Goal: Contribute content: Add original content to the website for others to see

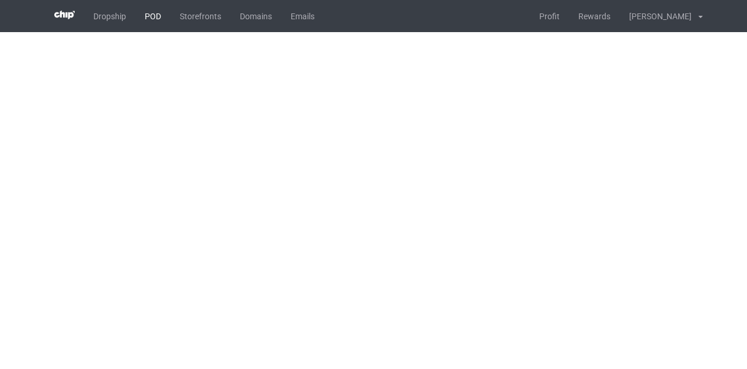
click at [152, 15] on link "POD" at bounding box center [152, 16] width 35 height 32
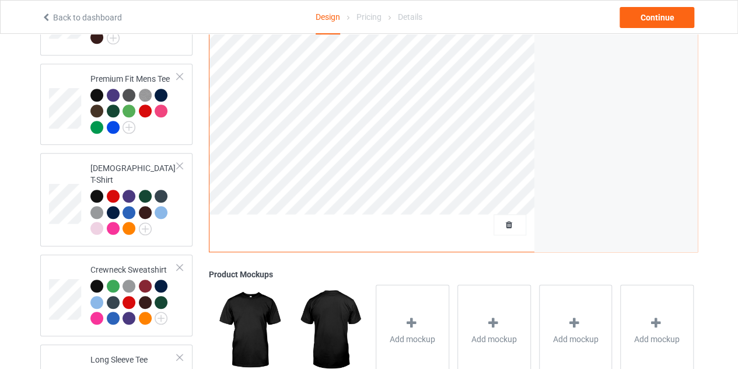
scroll to position [343, 0]
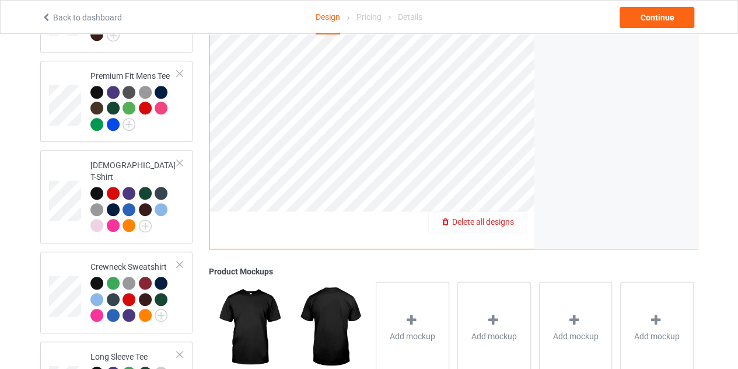
click at [510, 216] on div "Delete all designs" at bounding box center [477, 222] width 97 height 12
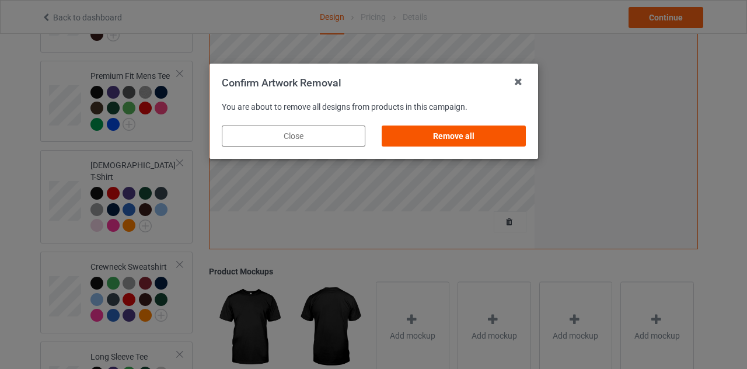
click at [456, 141] on div "Remove all" at bounding box center [452, 135] width 143 height 21
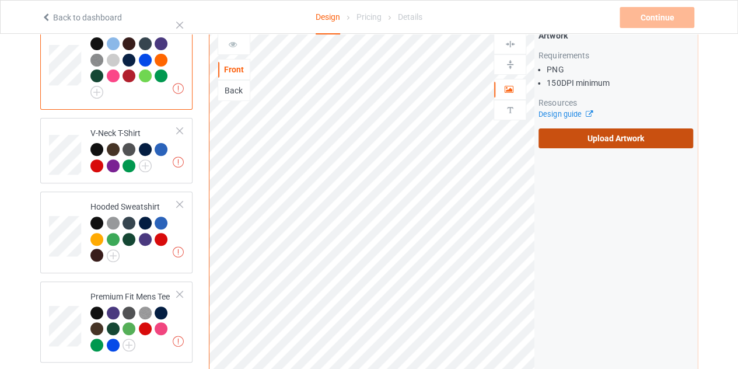
scroll to position [122, 0]
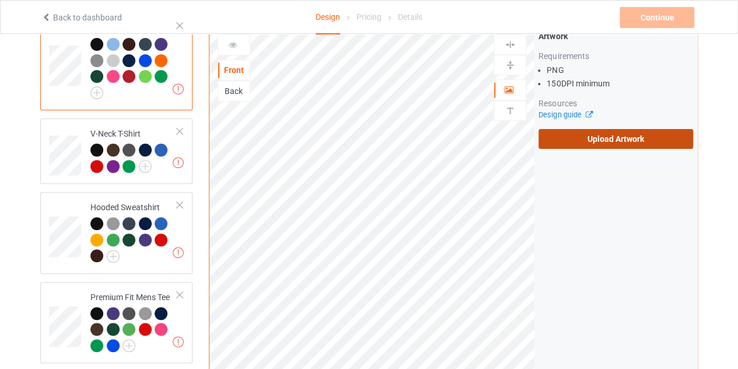
click at [568, 129] on label "Upload Artwork" at bounding box center [615, 139] width 155 height 20
click at [0, 0] on input "Upload Artwork" at bounding box center [0, 0] width 0 height 0
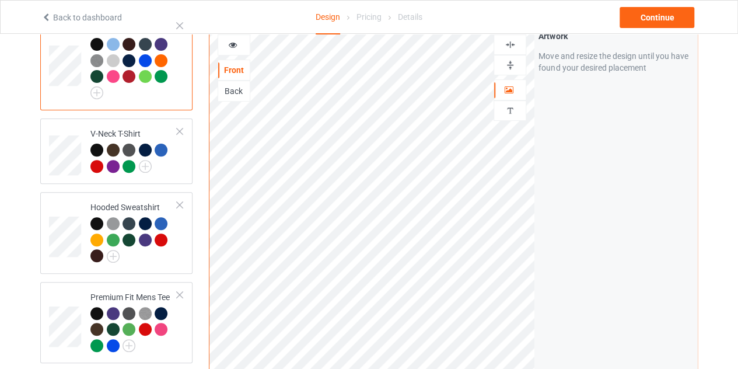
scroll to position [86, 0]
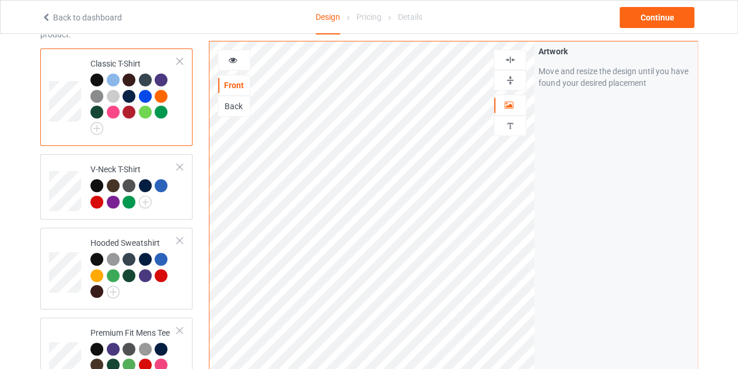
click at [234, 62] on icon at bounding box center [233, 58] width 10 height 8
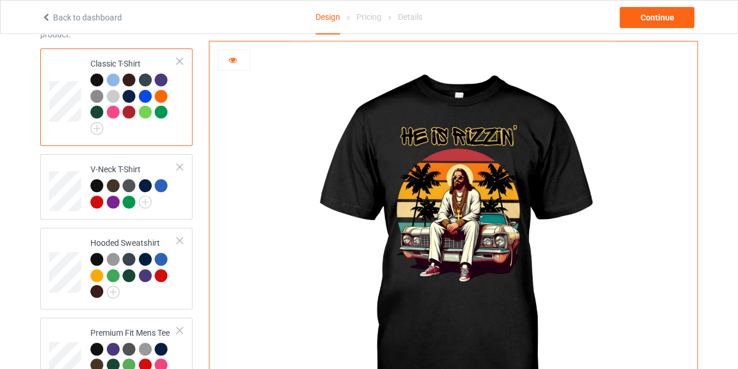
click at [233, 62] on icon at bounding box center [233, 58] width 10 height 8
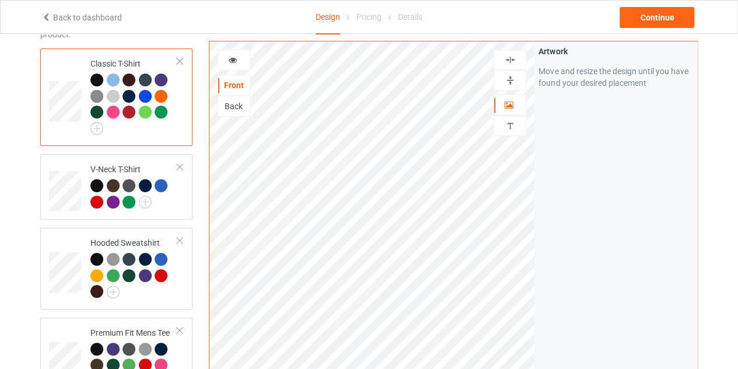
click at [510, 54] on img at bounding box center [509, 59] width 11 height 11
click at [235, 65] on div at bounding box center [233, 60] width 31 height 12
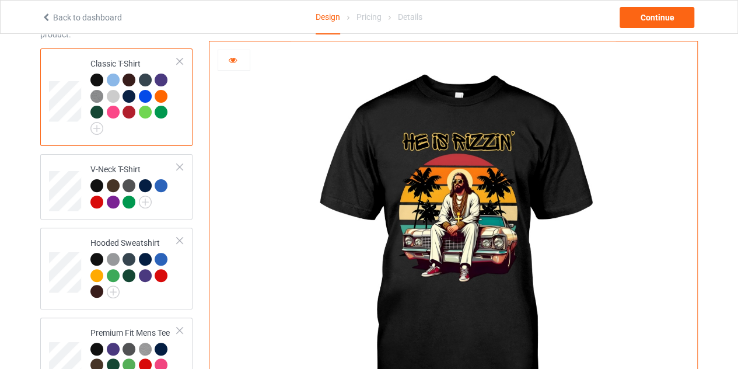
click at [236, 59] on icon at bounding box center [233, 58] width 10 height 8
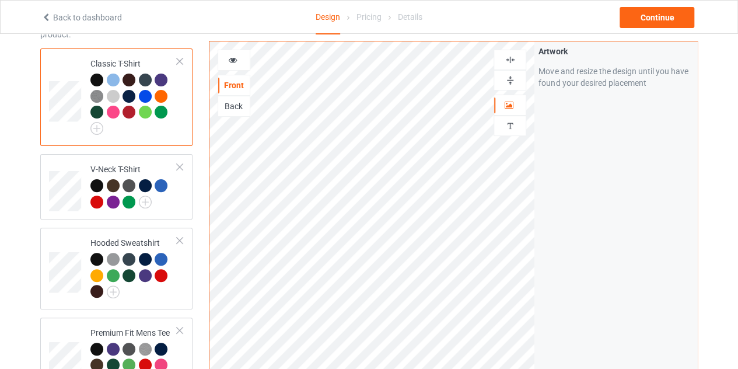
click at [511, 58] on img at bounding box center [509, 59] width 11 height 11
click at [96, 127] on img at bounding box center [96, 128] width 13 height 13
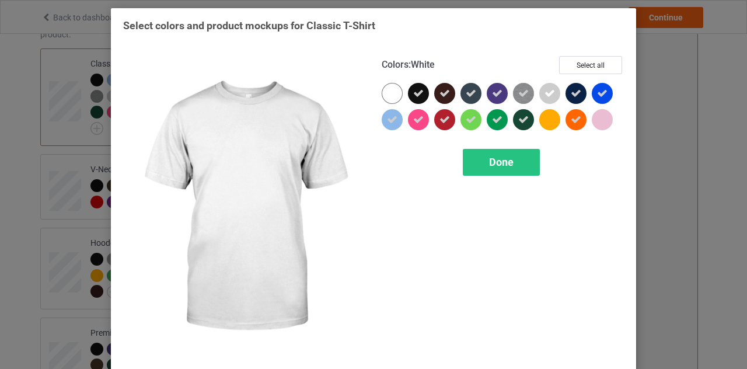
click at [386, 89] on div at bounding box center [391, 93] width 21 height 21
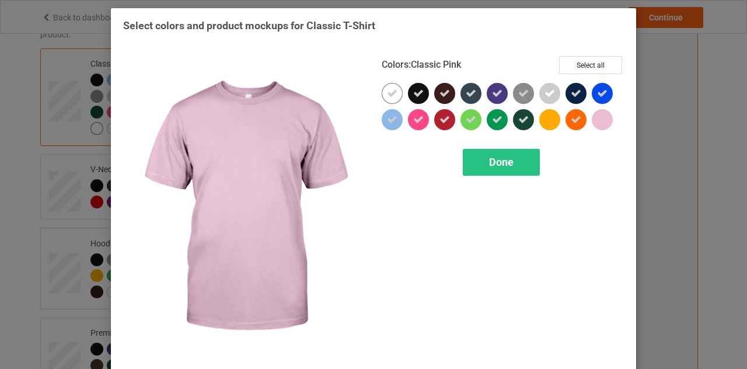
click at [596, 117] on div at bounding box center [601, 119] width 21 height 21
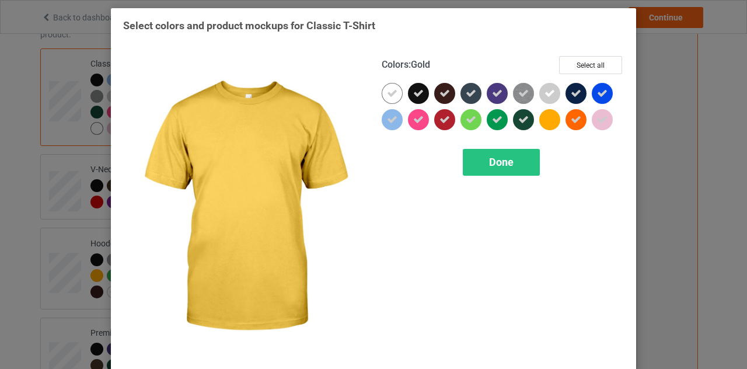
click at [546, 116] on div at bounding box center [549, 119] width 21 height 21
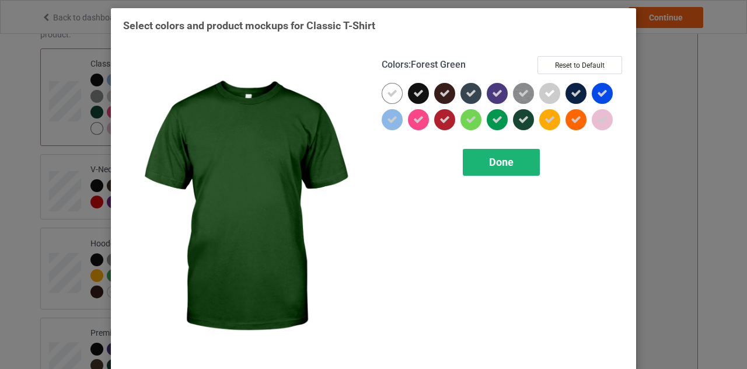
click at [507, 157] on span "Done" at bounding box center [501, 162] width 24 height 12
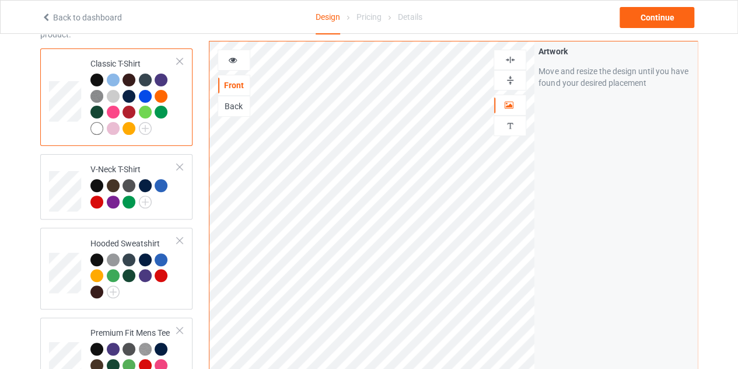
click at [98, 80] on div at bounding box center [96, 79] width 13 height 13
click at [148, 198] on img at bounding box center [145, 201] width 13 height 13
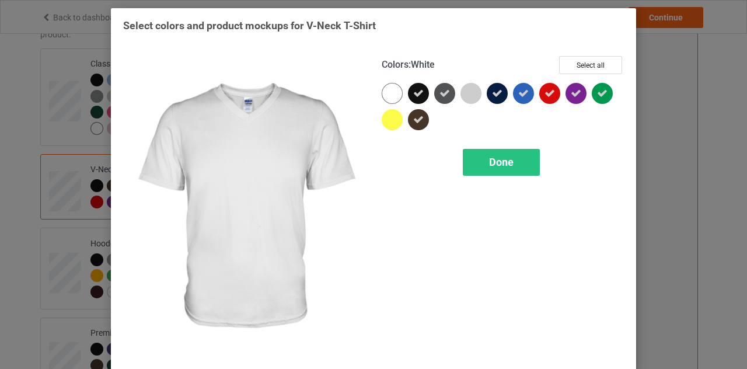
click at [392, 95] on div at bounding box center [391, 93] width 21 height 21
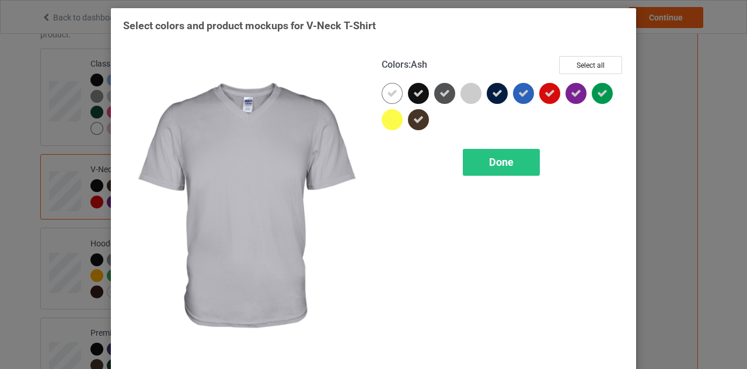
click at [461, 90] on div at bounding box center [470, 93] width 21 height 21
click at [480, 169] on div "Done" at bounding box center [500, 162] width 77 height 27
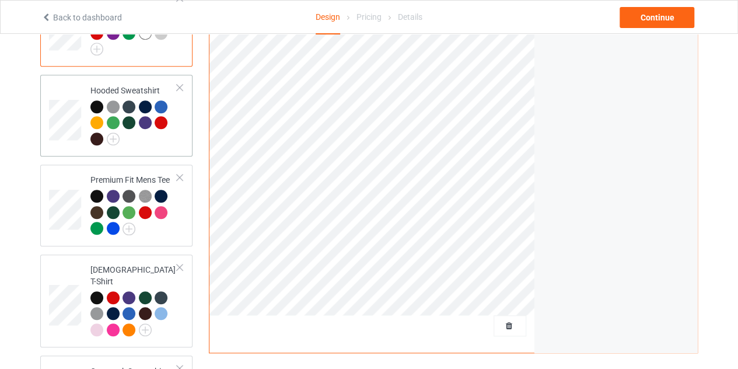
scroll to position [255, 0]
click at [115, 140] on img at bounding box center [113, 138] width 13 height 13
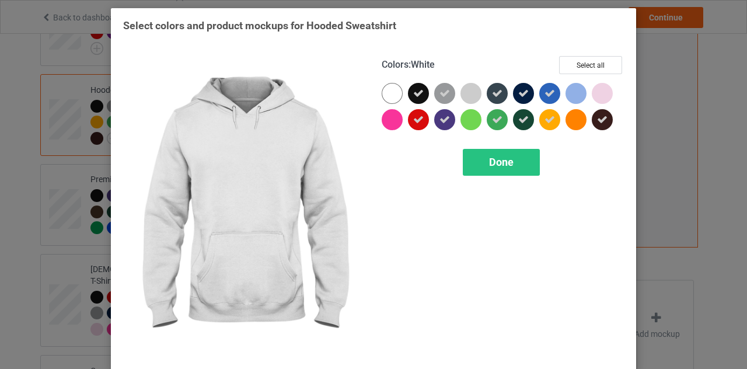
click at [384, 97] on div at bounding box center [391, 93] width 21 height 21
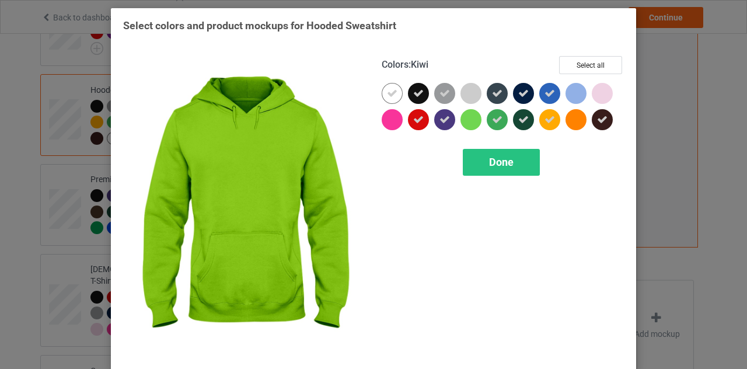
click at [464, 114] on div at bounding box center [470, 119] width 21 height 21
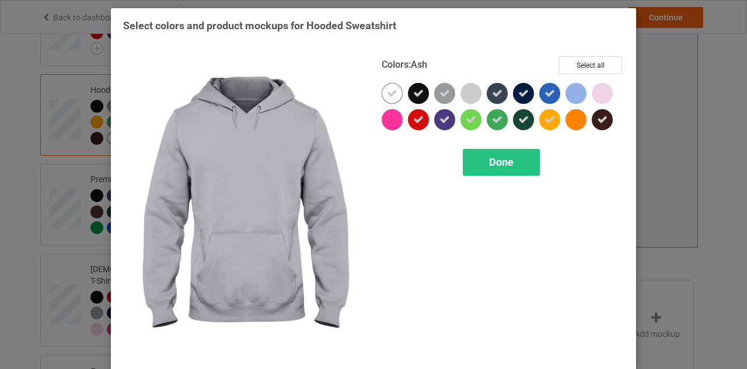
click at [465, 87] on div at bounding box center [470, 93] width 21 height 21
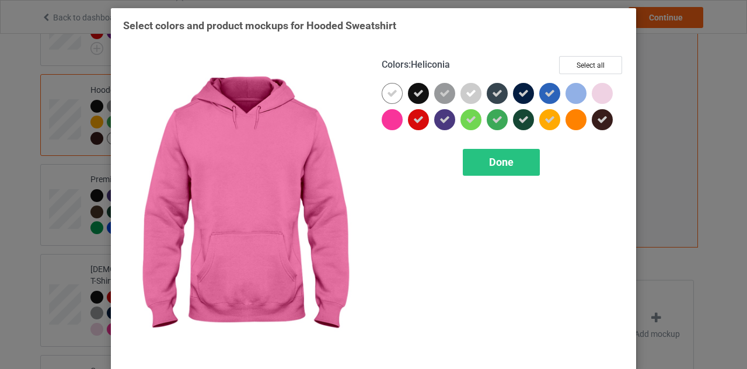
click at [392, 121] on div at bounding box center [391, 119] width 21 height 21
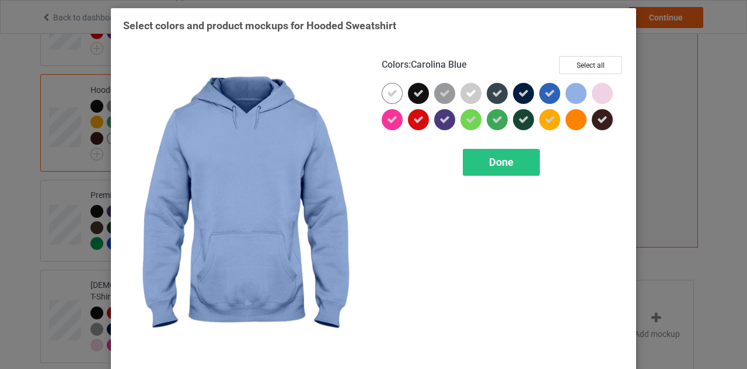
click at [572, 96] on div at bounding box center [575, 93] width 21 height 21
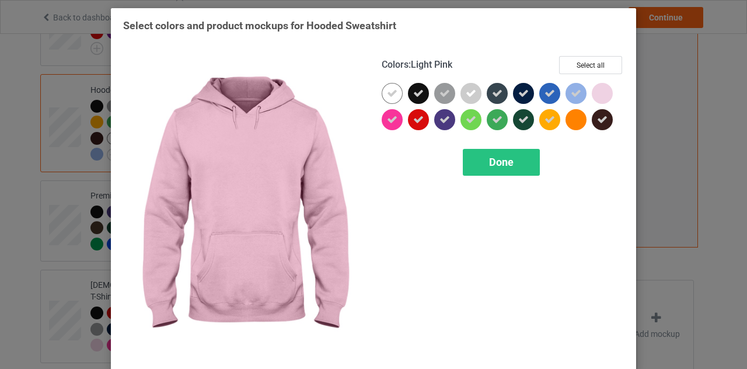
click at [598, 87] on div at bounding box center [601, 93] width 21 height 21
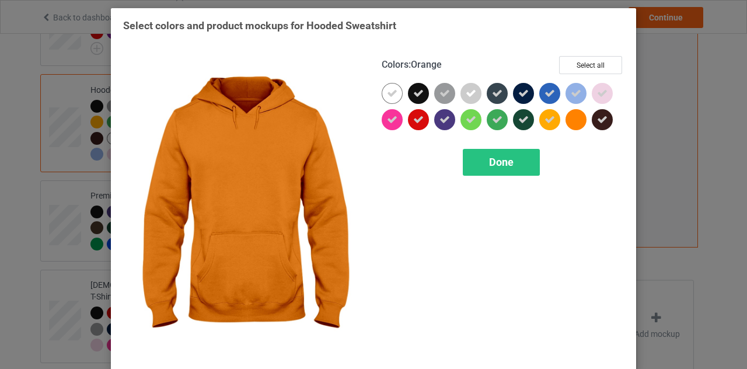
click at [579, 115] on div at bounding box center [575, 119] width 21 height 21
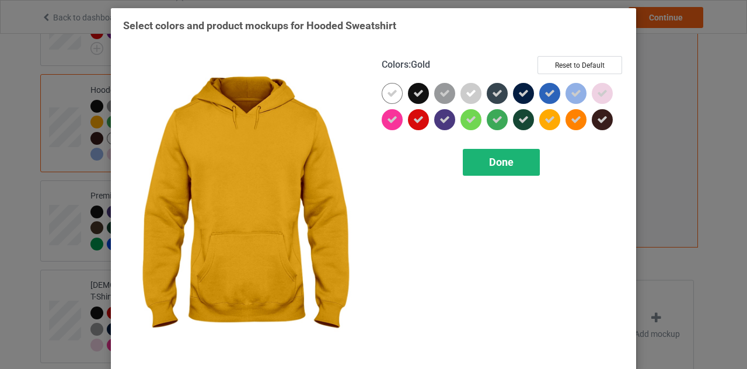
click at [507, 158] on span "Done" at bounding box center [501, 162] width 24 height 12
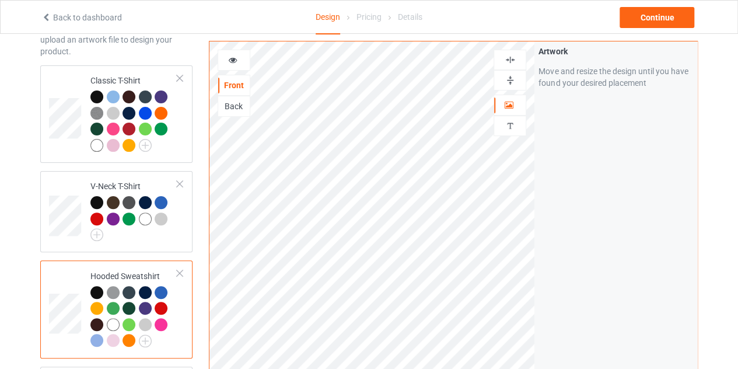
scroll to position [66, 0]
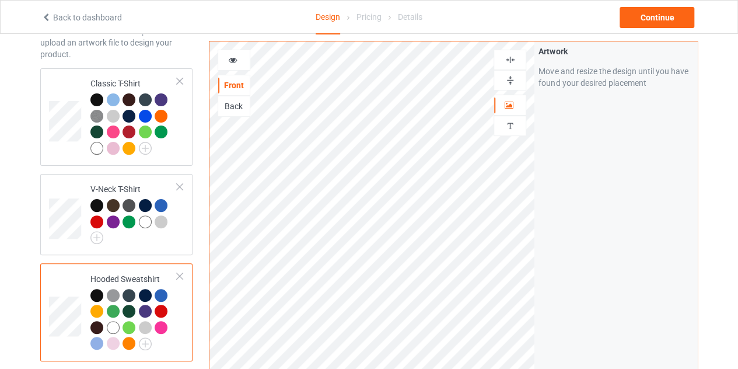
click at [230, 58] on icon at bounding box center [233, 58] width 10 height 8
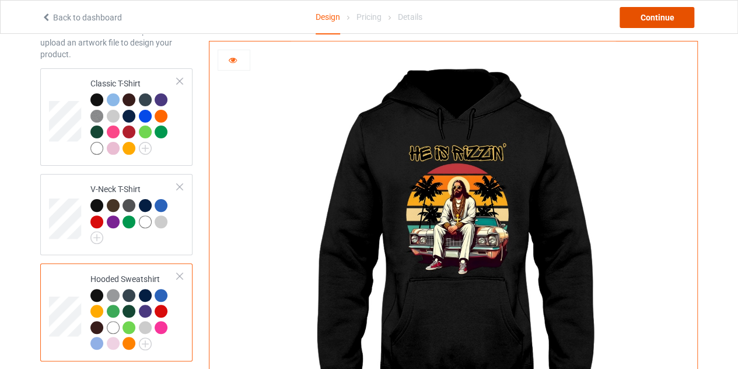
click at [674, 16] on div "Continue" at bounding box center [656, 17] width 75 height 21
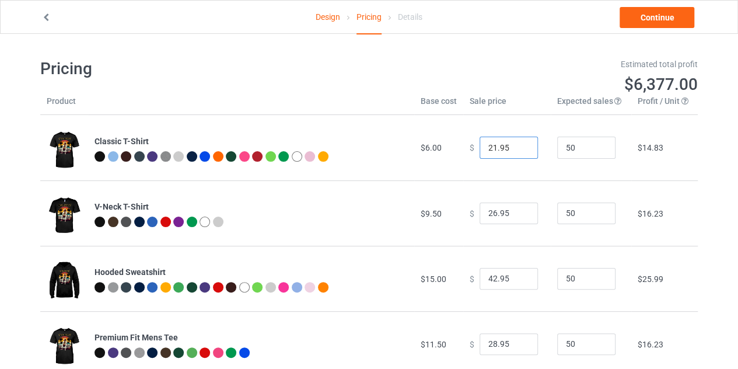
click at [519, 150] on input "21.95" at bounding box center [508, 147] width 58 height 22
click at [519, 150] on input "20.95" at bounding box center [508, 147] width 58 height 22
click at [519, 150] on input "19.95" at bounding box center [508, 147] width 58 height 22
click at [519, 150] on input "18.95" at bounding box center [508, 147] width 58 height 22
type input "17.95"
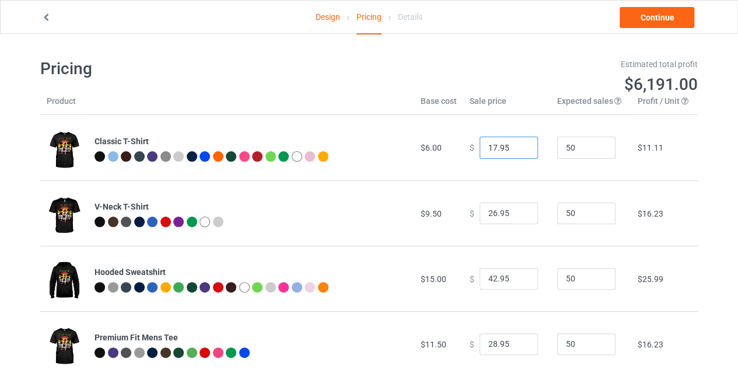
click at [519, 150] on input "17.95" at bounding box center [508, 147] width 58 height 22
click at [582, 171] on td "50" at bounding box center [591, 147] width 80 height 65
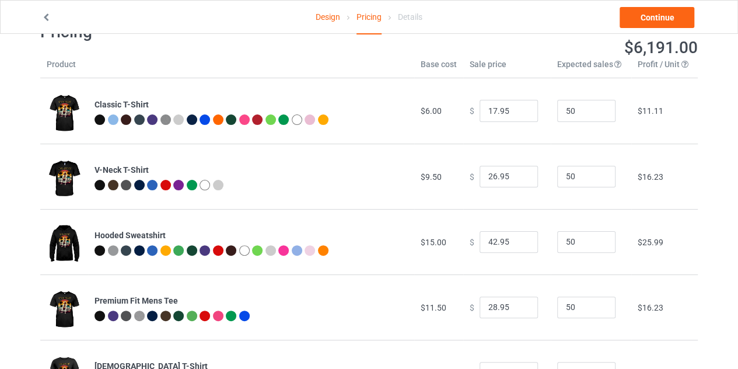
scroll to position [45, 0]
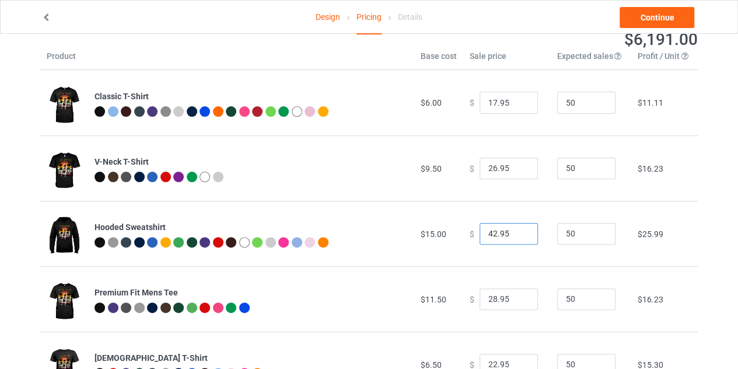
click at [483, 235] on input "42.95" at bounding box center [508, 234] width 58 height 22
click at [515, 234] on input "41.95" at bounding box center [508, 234] width 58 height 22
click at [515, 234] on input "40.95" at bounding box center [508, 234] width 58 height 22
click at [515, 234] on input "39.95" at bounding box center [508, 234] width 58 height 22
click at [515, 234] on input "38.95" at bounding box center [508, 234] width 58 height 22
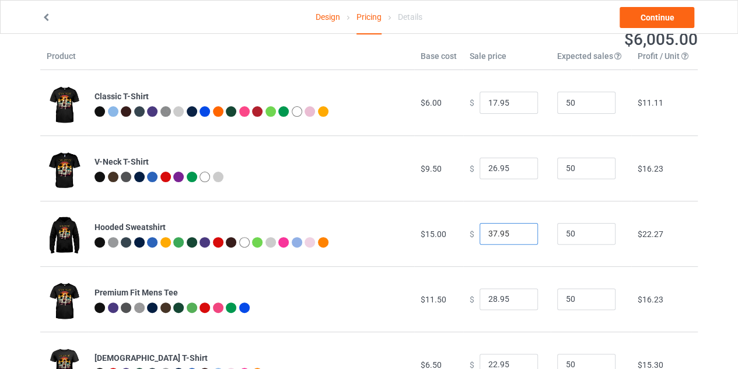
click at [515, 234] on input "37.95" at bounding box center [508, 234] width 58 height 22
click at [515, 234] on input "36.95" at bounding box center [508, 234] width 58 height 22
click at [515, 234] on input "35.95" at bounding box center [508, 234] width 58 height 22
click at [515, 234] on input "34.95" at bounding box center [508, 234] width 58 height 22
click at [515, 234] on input "33.95" at bounding box center [508, 234] width 58 height 22
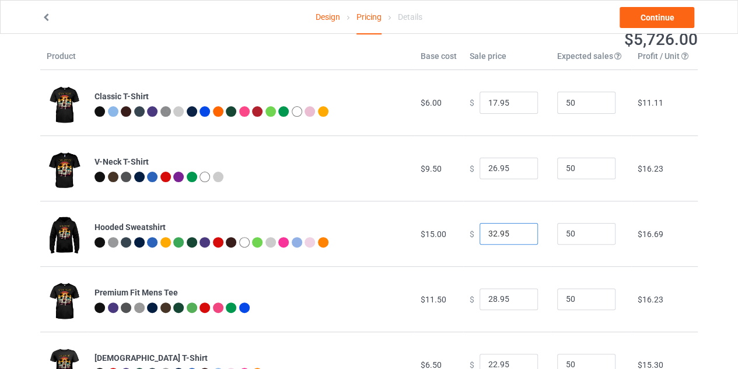
click at [515, 234] on input "32.95" at bounding box center [508, 234] width 58 height 22
click at [515, 234] on input "31.95" at bounding box center [508, 234] width 58 height 22
click at [515, 234] on input "30.95" at bounding box center [508, 234] width 58 height 22
type input "29.95"
click at [515, 234] on input "29.95" at bounding box center [508, 234] width 58 height 22
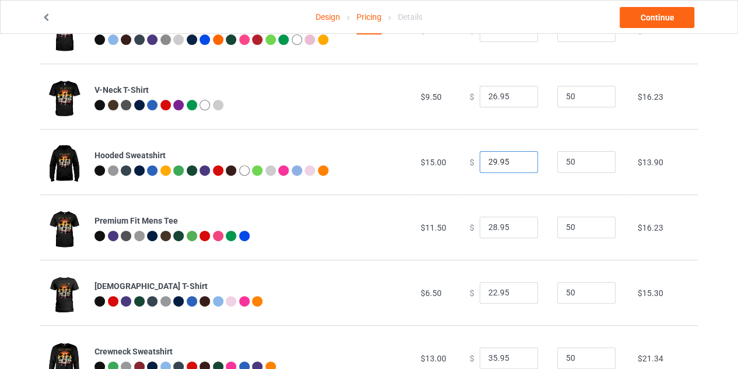
scroll to position [128, 0]
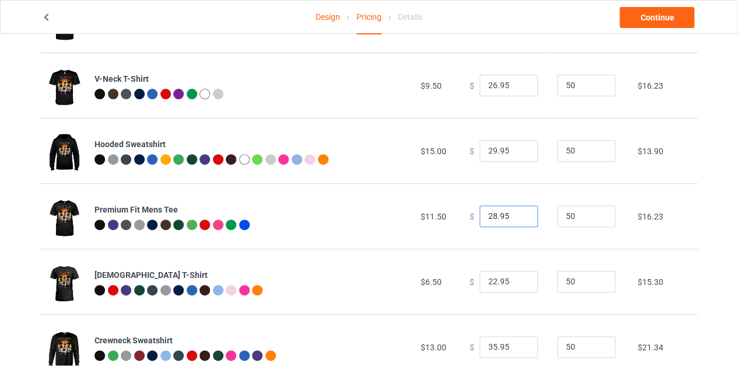
click at [517, 221] on input "28.95" at bounding box center [508, 216] width 58 height 22
click at [517, 216] on input "27.95" at bounding box center [508, 216] width 58 height 22
click at [517, 216] on input "26.95" at bounding box center [508, 216] width 58 height 22
click at [517, 216] on input "25.95" at bounding box center [508, 216] width 58 height 22
click at [517, 216] on input "24.95" at bounding box center [508, 216] width 58 height 22
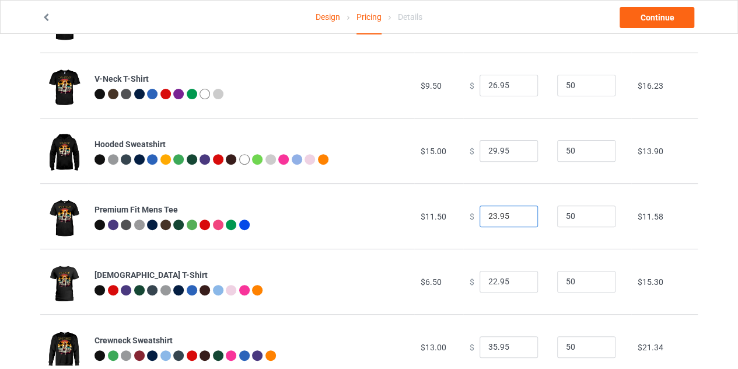
click at [517, 216] on input "23.95" at bounding box center [508, 216] width 58 height 22
type input "22.95"
click at [517, 216] on input "22.95" at bounding box center [508, 216] width 58 height 22
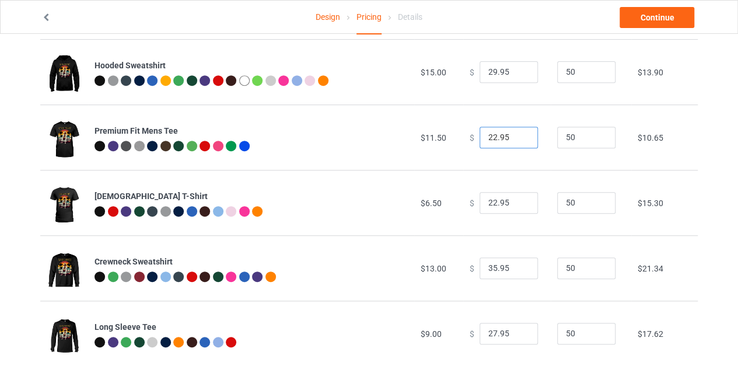
scroll to position [227, 0]
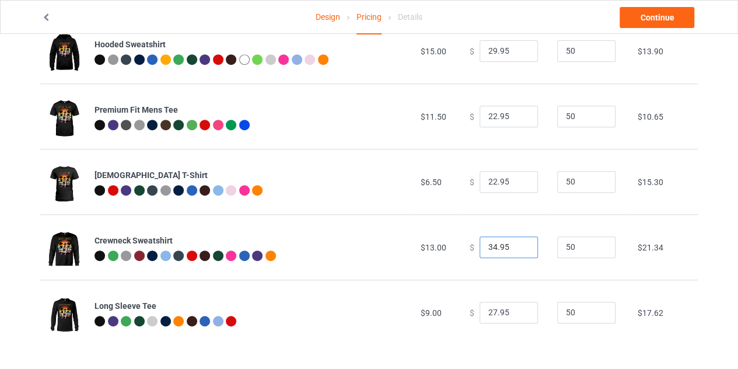
click at [518, 248] on input "34.95" at bounding box center [508, 247] width 58 height 22
click at [518, 248] on input "33.95" at bounding box center [508, 247] width 58 height 22
click at [518, 248] on input "32.95" at bounding box center [508, 247] width 58 height 22
click at [518, 248] on input "31.95" at bounding box center [508, 247] width 58 height 22
click at [518, 248] on input "30.95" at bounding box center [508, 247] width 58 height 22
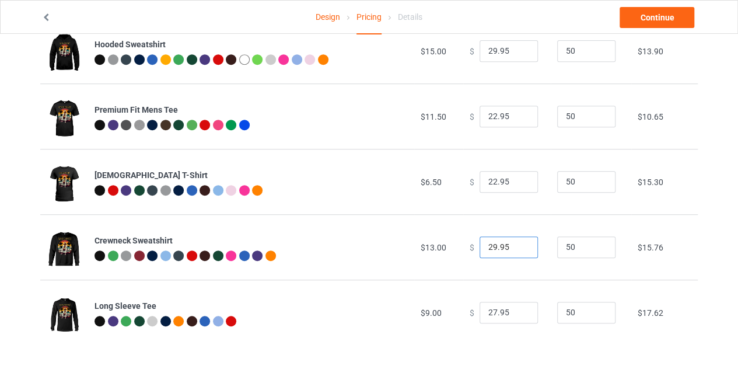
click at [518, 248] on input "29.95" at bounding box center [508, 247] width 58 height 22
click at [518, 248] on input "28.95" at bounding box center [508, 247] width 58 height 22
click at [518, 248] on input "27.95" at bounding box center [508, 247] width 58 height 22
click at [518, 248] on input "26.95" at bounding box center [508, 247] width 58 height 22
click at [518, 248] on input "25.95" at bounding box center [508, 247] width 58 height 22
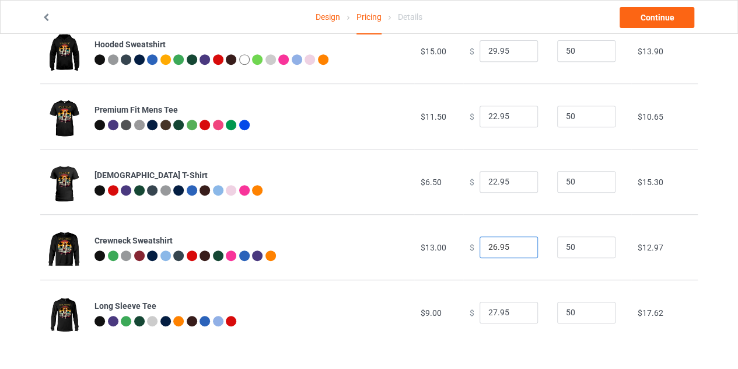
click at [518, 244] on input "26.95" at bounding box center [508, 247] width 58 height 22
type input "25.95"
click at [517, 248] on input "25.95" at bounding box center [508, 247] width 58 height 22
click at [534, 253] on div "$ 25.95" at bounding box center [506, 247] width 75 height 22
click at [517, 313] on input "26.95" at bounding box center [508, 313] width 58 height 22
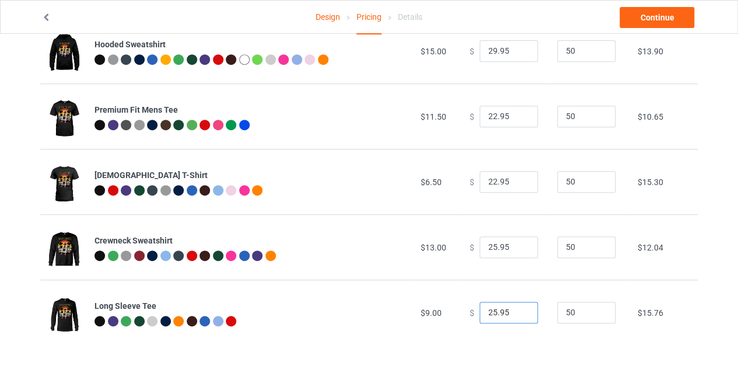
click at [517, 313] on input "25.95" at bounding box center [508, 313] width 58 height 22
click at [517, 313] on input "24.95" at bounding box center [508, 313] width 58 height 22
click at [517, 313] on input "23.95" at bounding box center [508, 313] width 58 height 22
click at [517, 309] on input "24.95" at bounding box center [508, 313] width 58 height 22
type input "25.95"
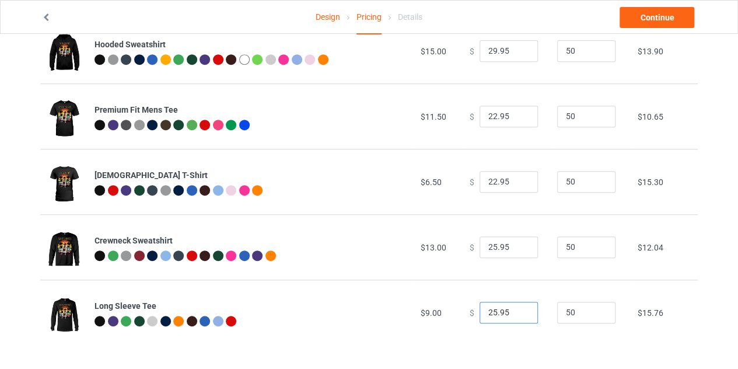
click at [517, 309] on input "25.95" at bounding box center [508, 313] width 58 height 22
click at [538, 282] on td "$ 25.95" at bounding box center [506, 311] width 87 height 65
click at [645, 28] on div "Design Pricing Details Continue" at bounding box center [368, 17] width 671 height 33
click at [643, 23] on link "Continue" at bounding box center [656, 17] width 75 height 21
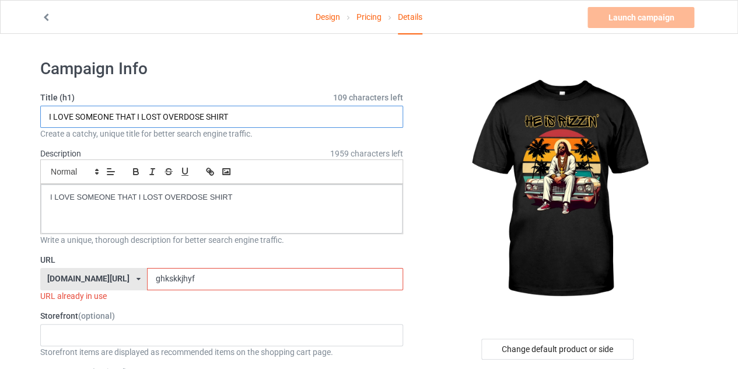
click at [230, 110] on input "I LOVE SOMEONE THAT I LOST OVERDOSE SHIRT" at bounding box center [221, 117] width 363 height 22
drag, startPoint x: 205, startPoint y: 113, endPoint x: 59, endPoint y: 128, distance: 146.6
click at [59, 128] on div "Title (h1) 109 characters left I LOVE SOMEONE THAT I LOST OVERDOSE SHIRT Create…" at bounding box center [221, 116] width 363 height 48
type input "HE IS [PERSON_NAME]' SHIRT"
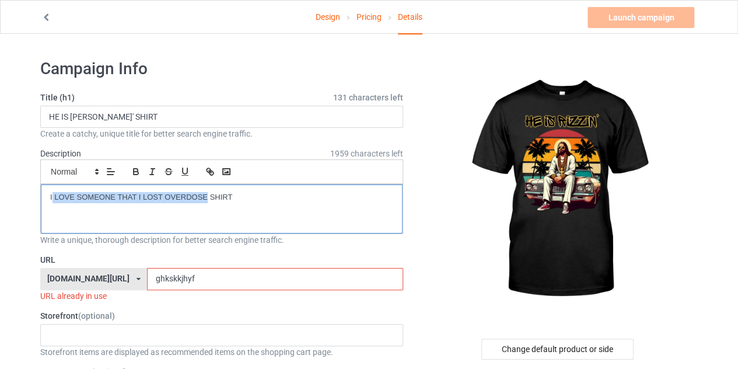
drag, startPoint x: 206, startPoint y: 194, endPoint x: 52, endPoint y: 198, distance: 154.6
click at [52, 198] on p "I LOVE SOMEONE THAT I LOST OVERDOSE SHIRT" at bounding box center [221, 197] width 343 height 11
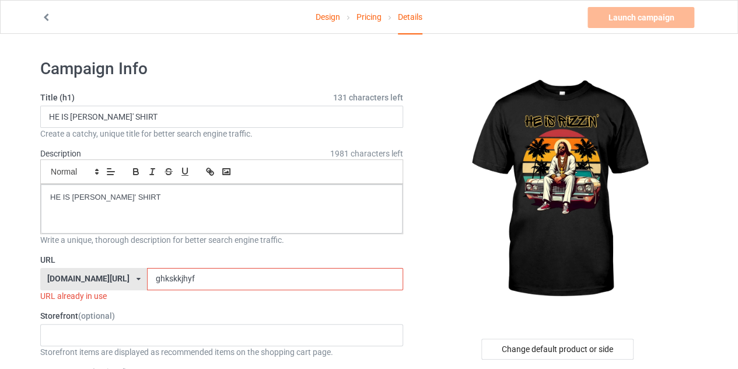
click at [175, 281] on input "ghkskkjhyf" at bounding box center [274, 279] width 255 height 22
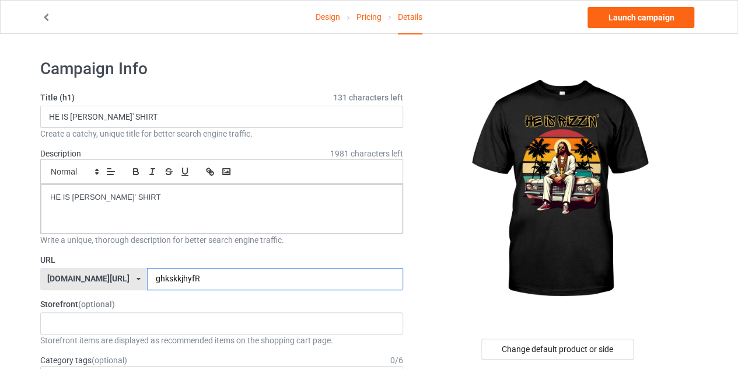
type input "ghkskkjhyfR"
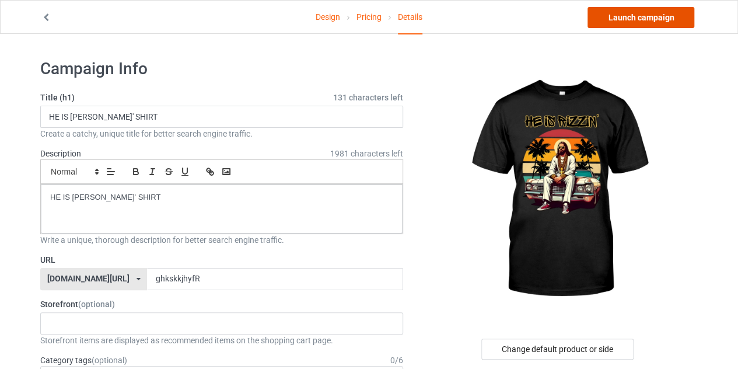
click at [632, 23] on link "Launch campaign" at bounding box center [640, 17] width 107 height 21
